Goal: Check status: Check status

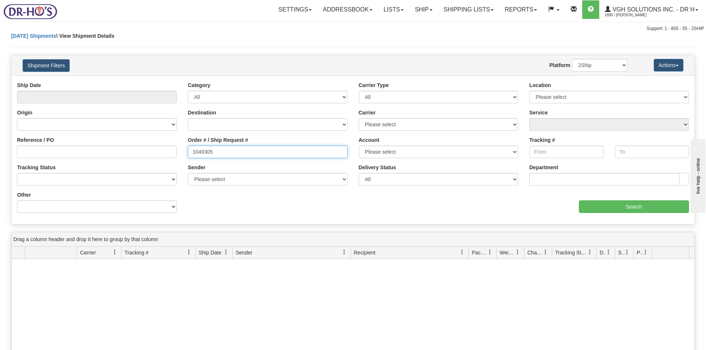
drag, startPoint x: 222, startPoint y: 152, endPoint x: 171, endPoint y: 155, distance: 52.0
click at [171, 82] on div "Reference / PO Order # / Ship Request # 1049305 Account Please select Purolator…" at bounding box center [352, 82] width 683 height 0
paste input "#225321"
drag, startPoint x: 194, startPoint y: 151, endPoint x: 203, endPoint y: 174, distance: 24.5
click at [195, 151] on input "#225321" at bounding box center [268, 152] width 160 height 13
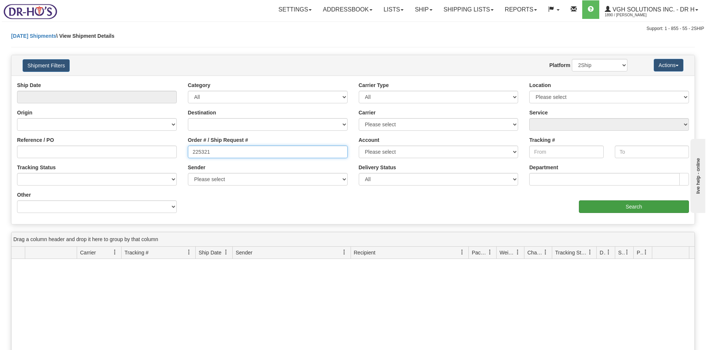
type input "225321"
click at [610, 207] on input "Search" at bounding box center [634, 207] width 110 height 13
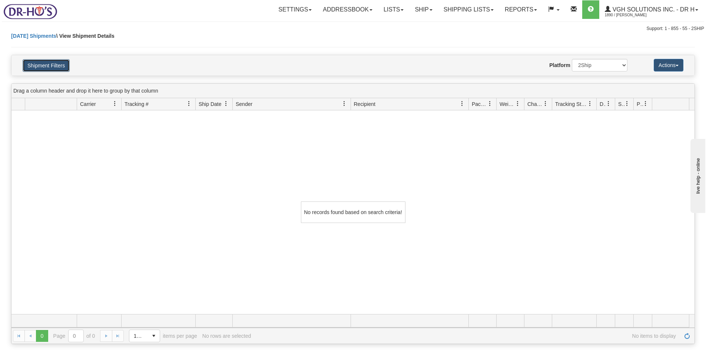
click at [47, 70] on button "Shipment Filters" at bounding box center [46, 65] width 47 height 13
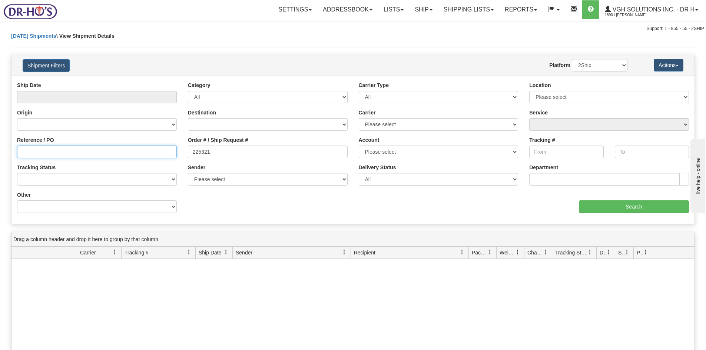
click at [33, 149] on input "Reference / PO" at bounding box center [97, 152] width 160 height 13
paste input "1205437"
type input "1205437"
drag, startPoint x: 195, startPoint y: 152, endPoint x: 162, endPoint y: 147, distance: 33.7
click at [169, 82] on div "Reference / PO 1205437 Order # / Ship Request # 225321 Account Please select Pu…" at bounding box center [352, 82] width 683 height 0
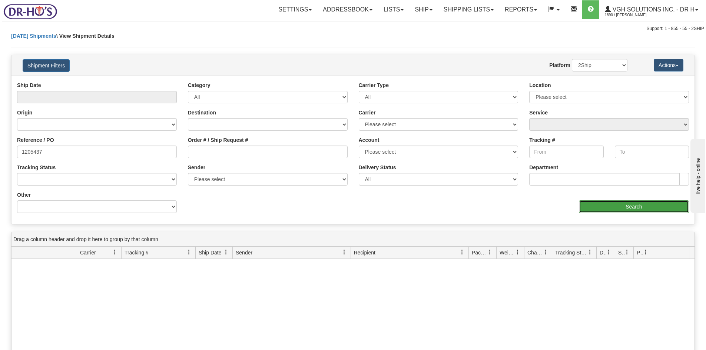
click at [637, 210] on input "Search" at bounding box center [634, 207] width 110 height 13
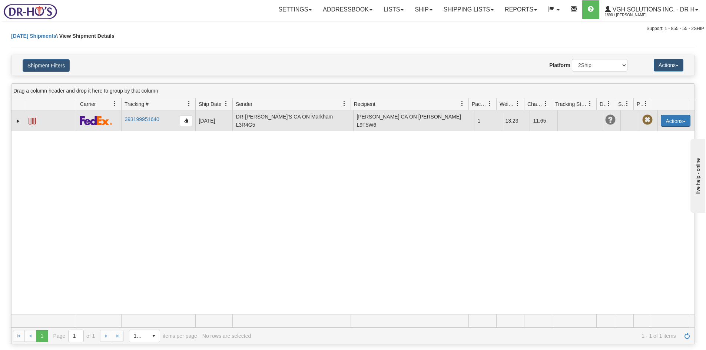
click at [665, 122] on button "Actions" at bounding box center [676, 121] width 30 height 12
click at [638, 161] on span at bounding box center [640, 163] width 5 height 5
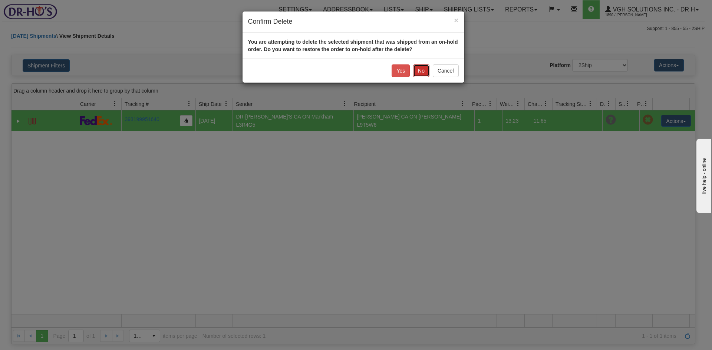
click at [425, 71] on button "No" at bounding box center [421, 71] width 16 height 13
